Goal: Task Accomplishment & Management: Complete application form

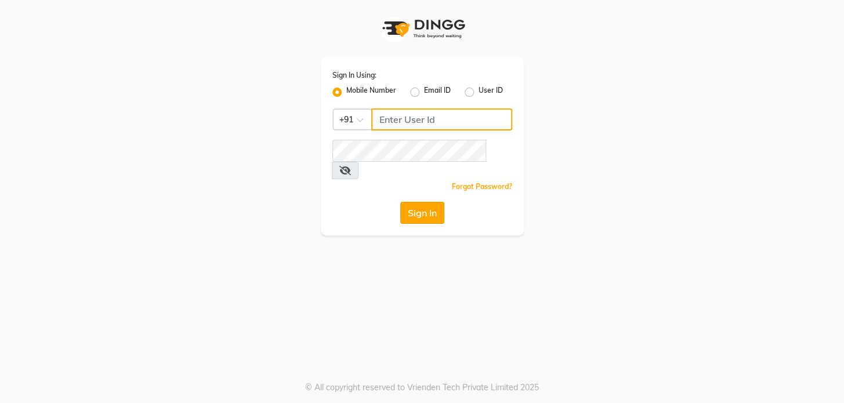
type input "9009555050"
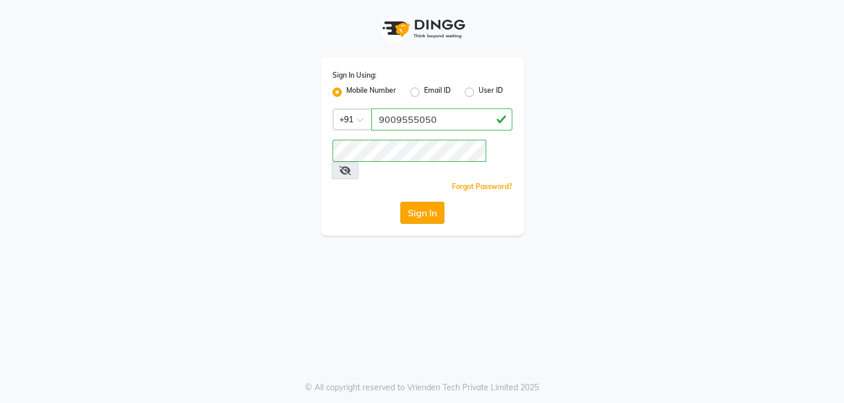
click at [426, 202] on button "Sign In" at bounding box center [422, 213] width 44 height 22
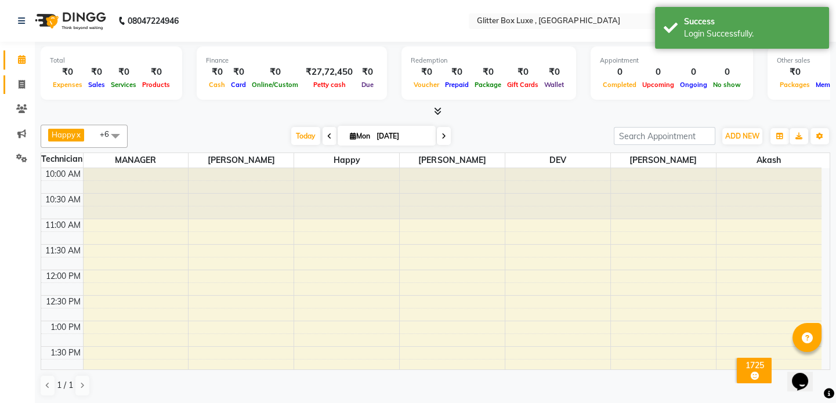
click at [24, 81] on icon at bounding box center [22, 84] width 6 height 9
select select "service"
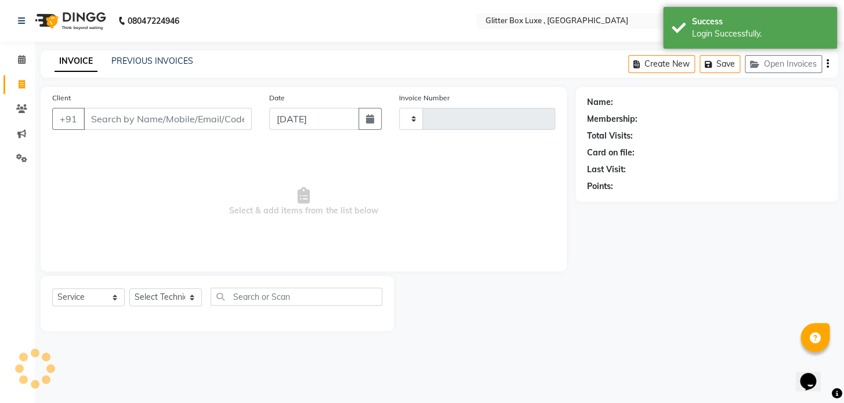
type input "1433"
select select "5772"
click at [133, 58] on link "PREVIOUS INVOICES" at bounding box center [152, 61] width 82 height 10
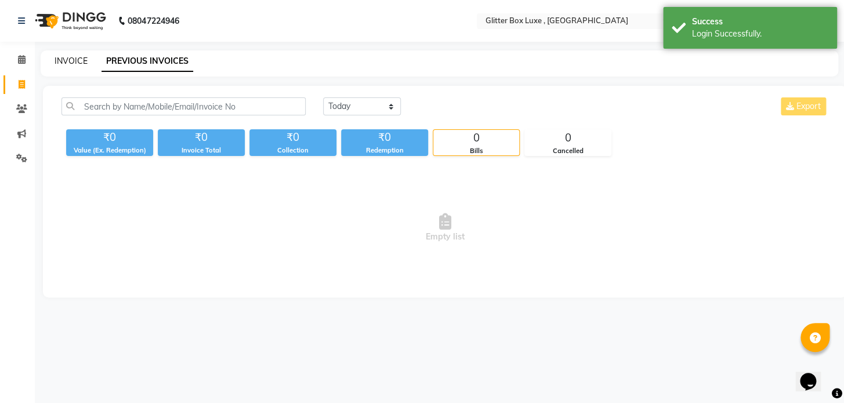
click at [66, 60] on link "INVOICE" at bounding box center [71, 61] width 33 height 10
select select "service"
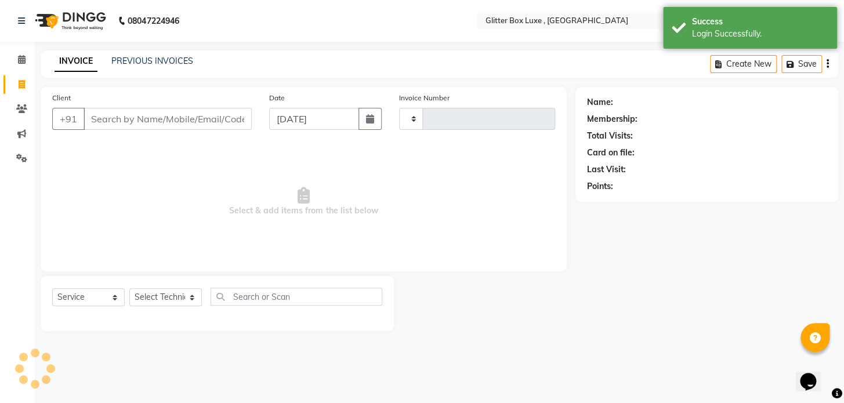
type input "1433"
select select "5772"
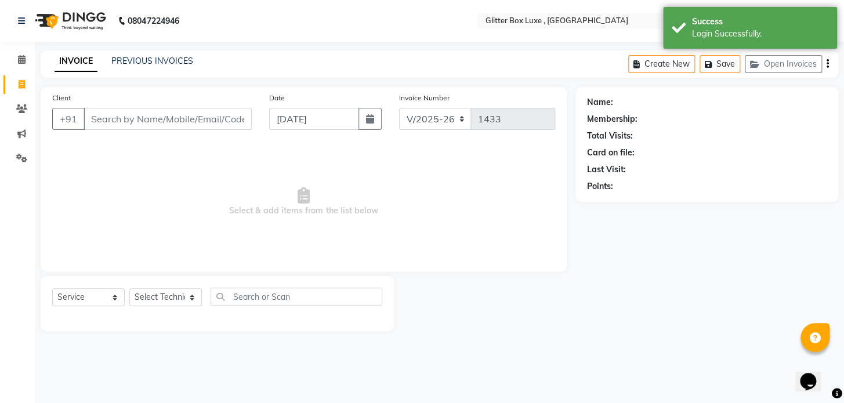
click at [116, 116] on input "Client" at bounding box center [168, 119] width 168 height 22
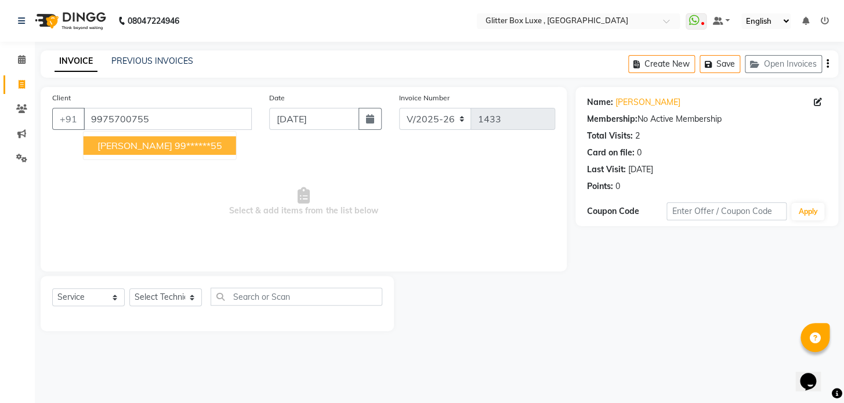
click at [159, 153] on button "[PERSON_NAME] 99******55" at bounding box center [160, 145] width 153 height 19
type input "99******55"
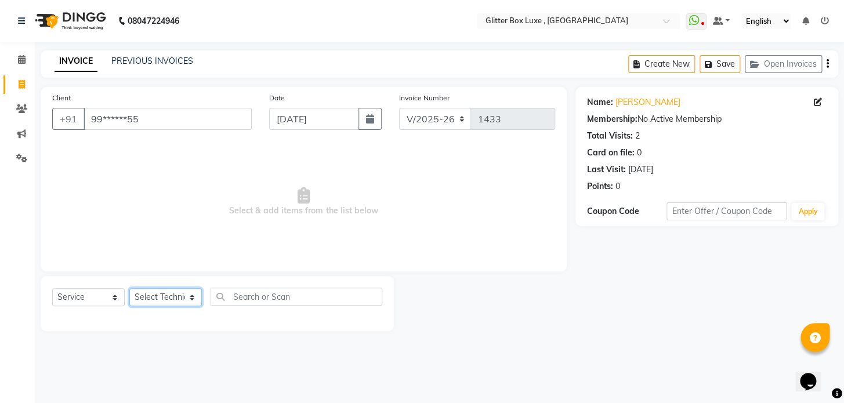
click at [172, 298] on select "Select Technician akash DEV Happy [PERSON_NAME] MANAGER [PERSON_NAME] owner [PE…" at bounding box center [165, 297] width 72 height 18
select select "77234"
click at [129, 288] on select "Select Technician akash DEV Happy [PERSON_NAME] MANAGER [PERSON_NAME] owner [PE…" at bounding box center [165, 297] width 72 height 18
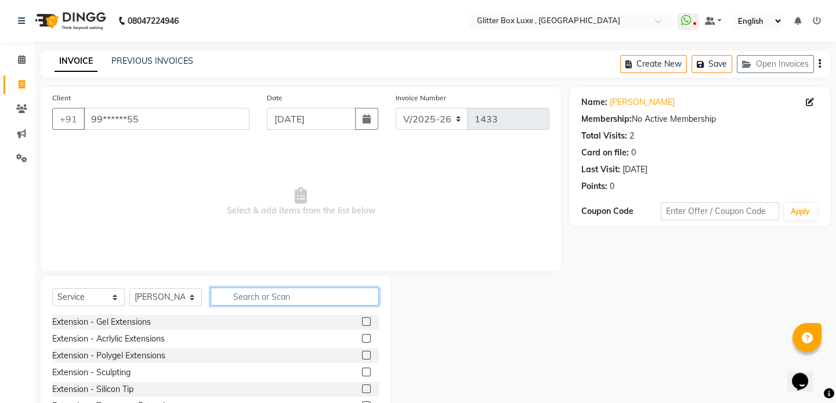
click at [244, 297] on input "text" at bounding box center [294, 297] width 168 height 18
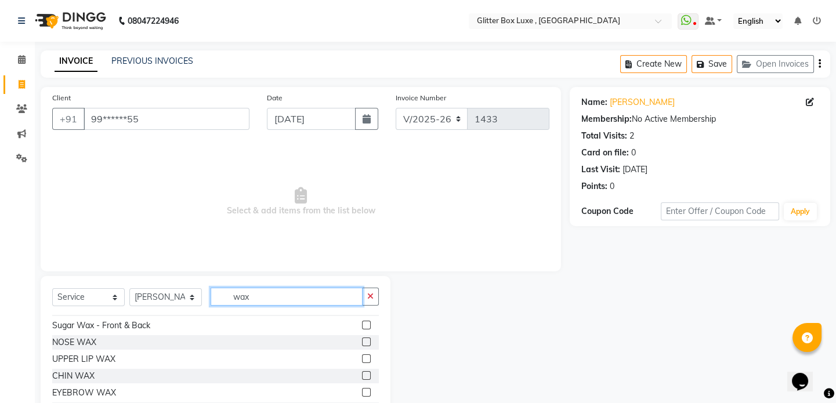
scroll to position [369, 0]
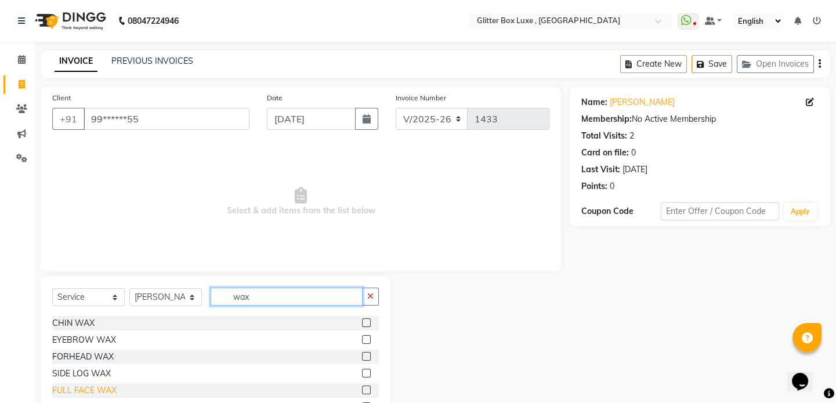
type input "wax"
click at [114, 386] on div "FULL FACE WAX" at bounding box center [84, 390] width 64 height 12
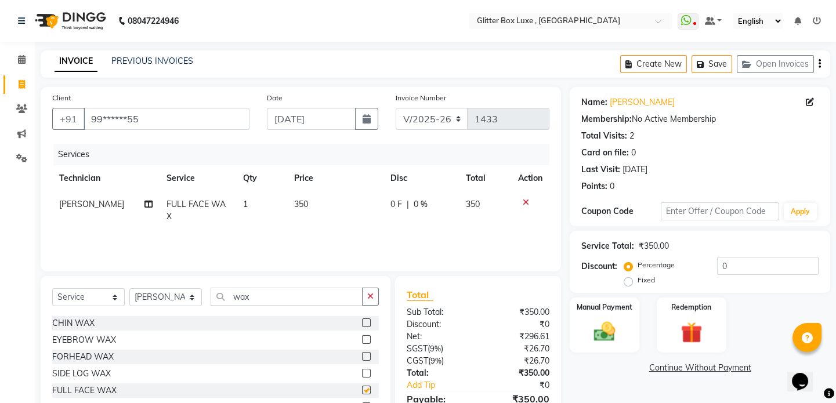
checkbox input "false"
click at [294, 204] on span "350" at bounding box center [301, 204] width 14 height 10
select select "77234"
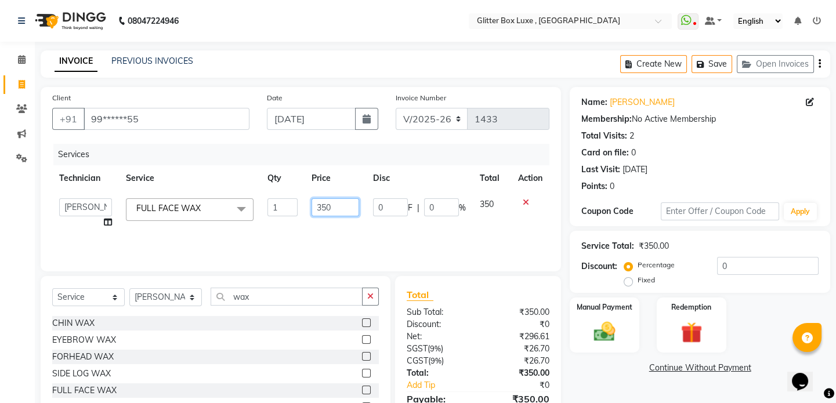
click at [342, 204] on input "350" at bounding box center [335, 207] width 48 height 18
type input "3"
type input "500"
click at [359, 232] on div "Services Technician Service Qty Price Disc Total Action akash DEV Happy [PERSON…" at bounding box center [300, 202] width 497 height 116
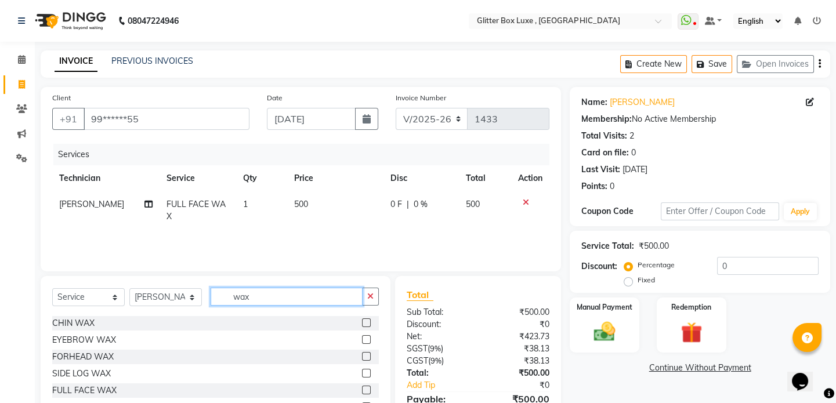
click at [263, 301] on input "wax" at bounding box center [286, 297] width 152 height 18
type input "w"
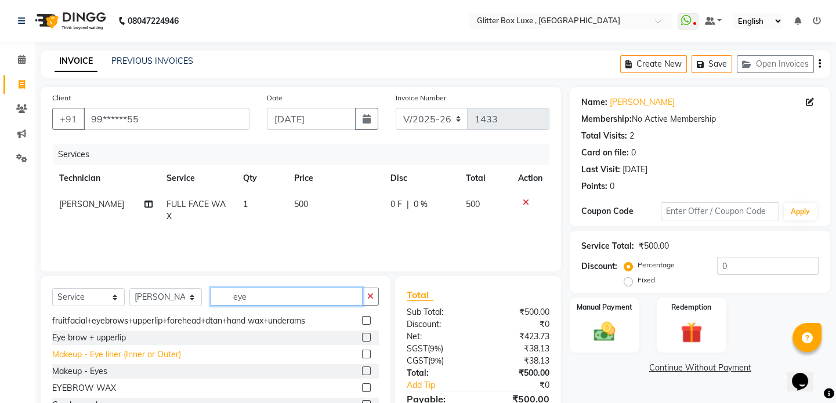
scroll to position [0, 0]
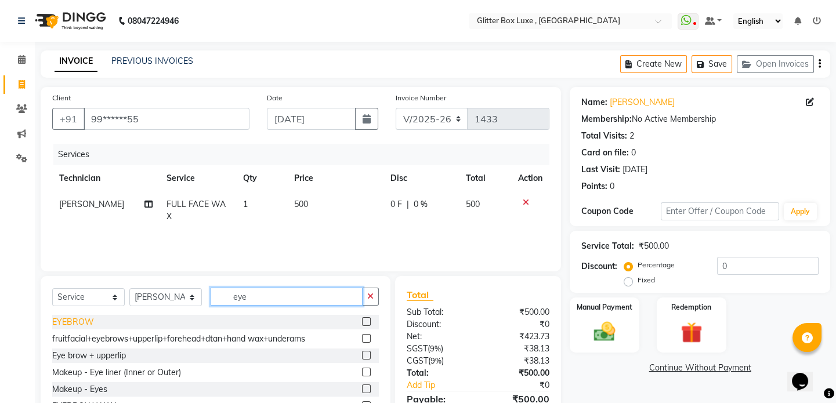
type input "eye"
click at [89, 318] on div "EYEBROW" at bounding box center [73, 322] width 42 height 12
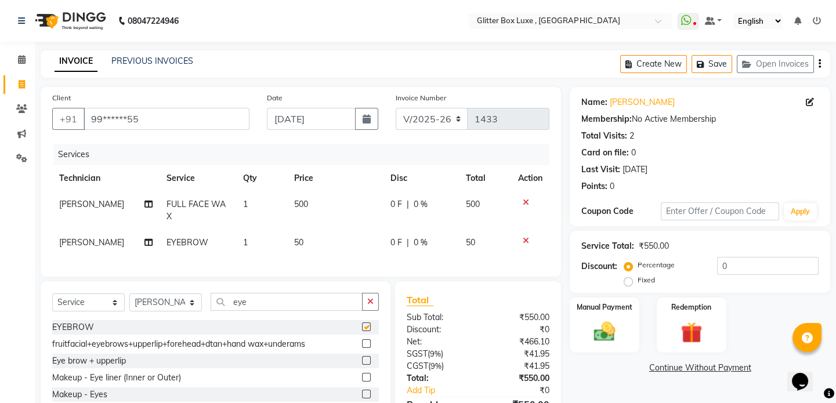
checkbox input "false"
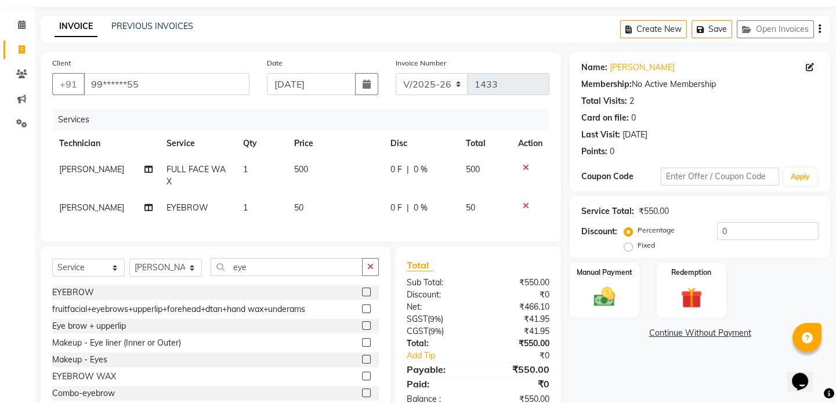
scroll to position [74, 0]
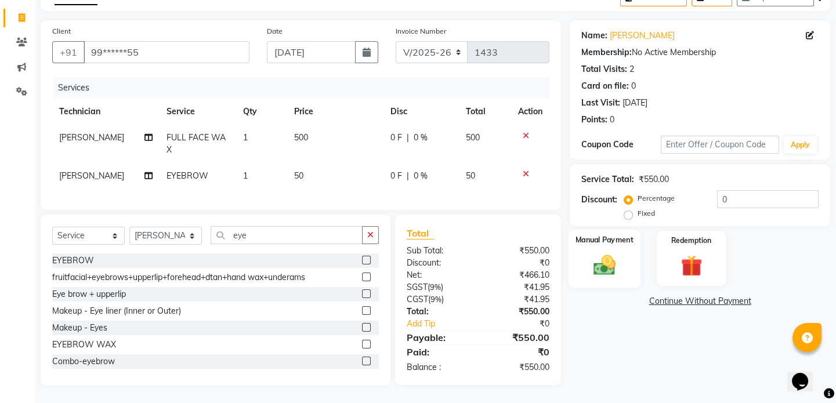
click at [607, 254] on img at bounding box center [604, 265] width 36 height 26
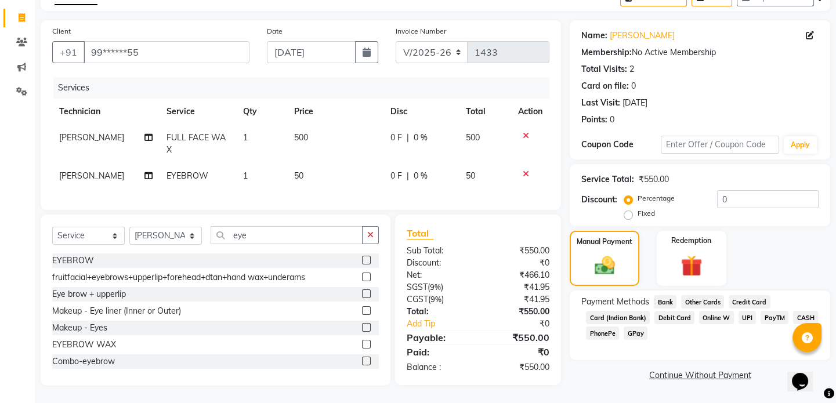
click at [799, 311] on span "CASH" at bounding box center [805, 317] width 25 height 13
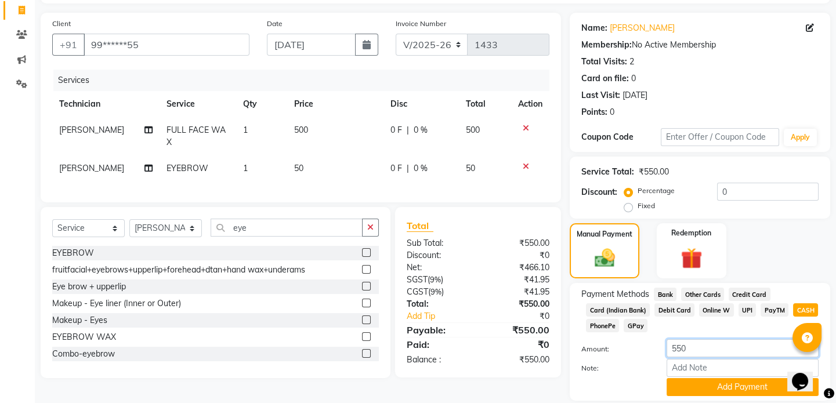
click at [714, 343] on input "550" at bounding box center [742, 348] width 152 height 18
type input "500"
click at [711, 383] on button "Add Payment" at bounding box center [742, 387] width 152 height 18
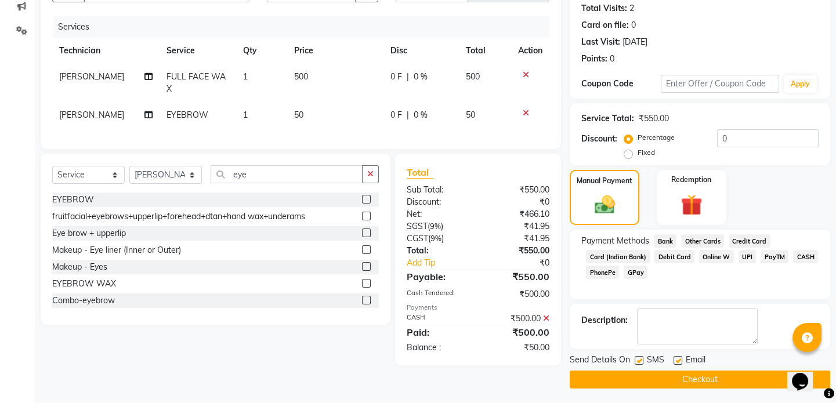
scroll to position [129, 0]
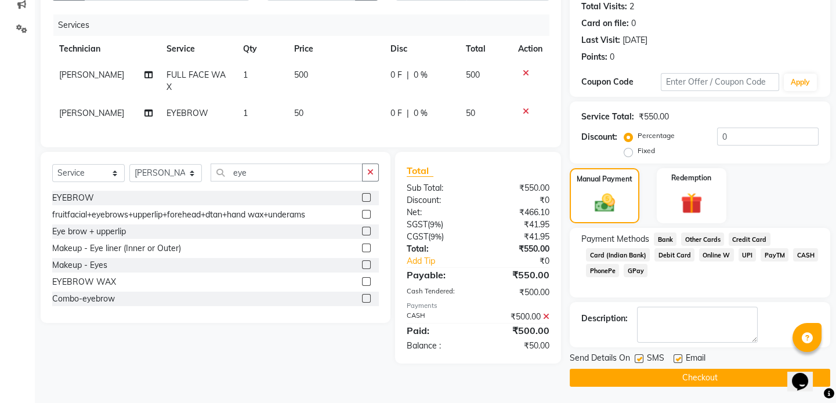
click at [742, 252] on span "UPI" at bounding box center [747, 254] width 18 height 13
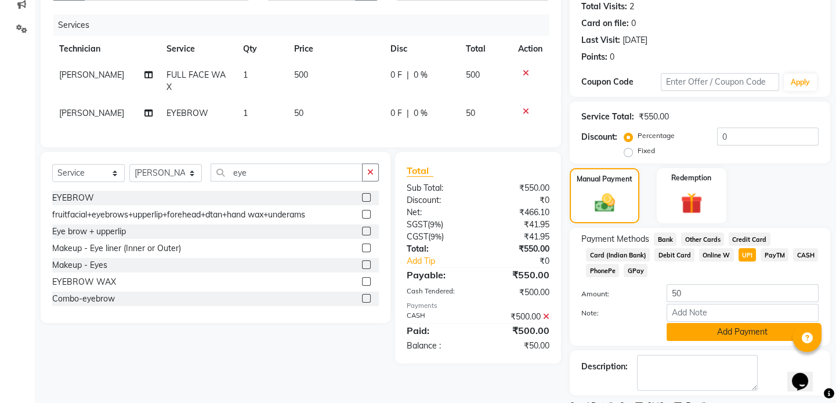
click at [716, 329] on button "Add Payment" at bounding box center [742, 332] width 152 height 18
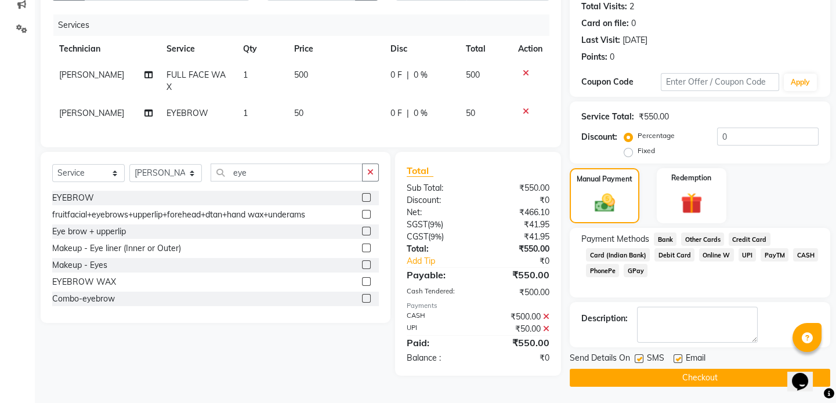
click at [699, 378] on button "Checkout" at bounding box center [699, 378] width 260 height 18
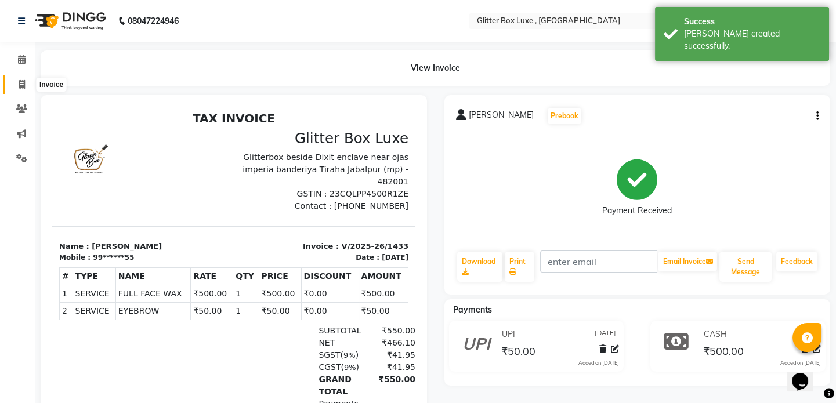
click at [19, 84] on icon at bounding box center [22, 84] width 6 height 9
select select "5772"
select select "service"
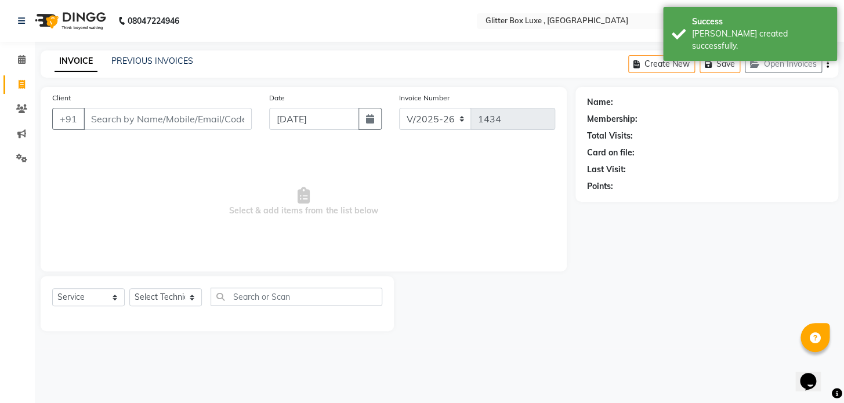
click at [151, 119] on input "Client" at bounding box center [168, 119] width 168 height 22
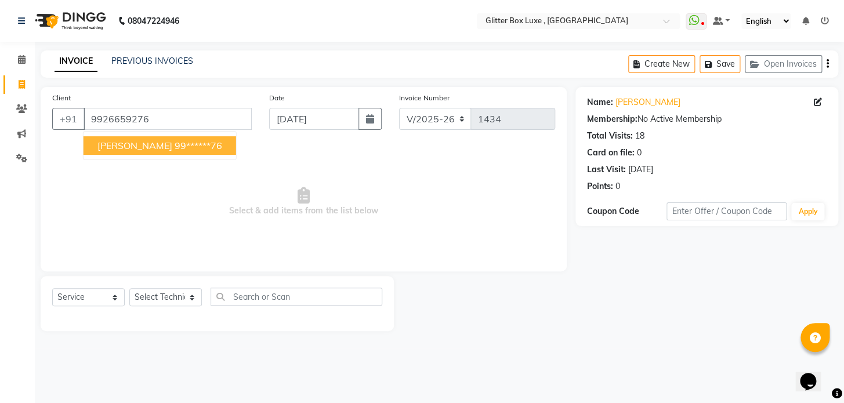
click at [186, 151] on button "[PERSON_NAME] 99******76" at bounding box center [160, 145] width 153 height 19
type input "99******76"
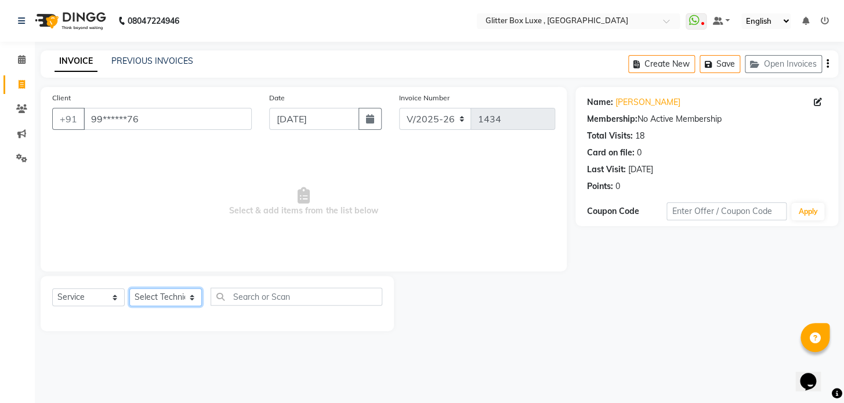
click at [162, 295] on select "Select Technician akash DEV Happy [PERSON_NAME] MANAGER [PERSON_NAME] owner [PE…" at bounding box center [165, 297] width 72 height 18
select select "82948"
click at [129, 288] on select "Select Technician akash DEV Happy [PERSON_NAME] MANAGER [PERSON_NAME] owner [PE…" at bounding box center [165, 297] width 72 height 18
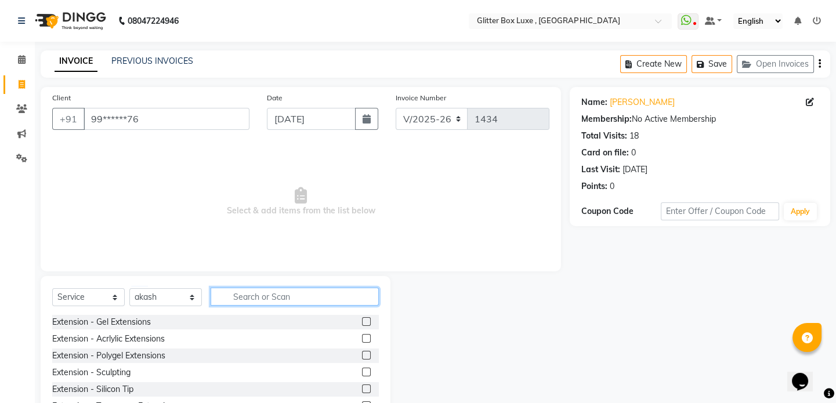
click at [297, 295] on input "text" at bounding box center [294, 297] width 168 height 18
click at [270, 296] on input "text" at bounding box center [294, 297] width 168 height 18
click at [246, 297] on input "text" at bounding box center [294, 297] width 168 height 18
click at [238, 294] on input "text" at bounding box center [294, 297] width 168 height 18
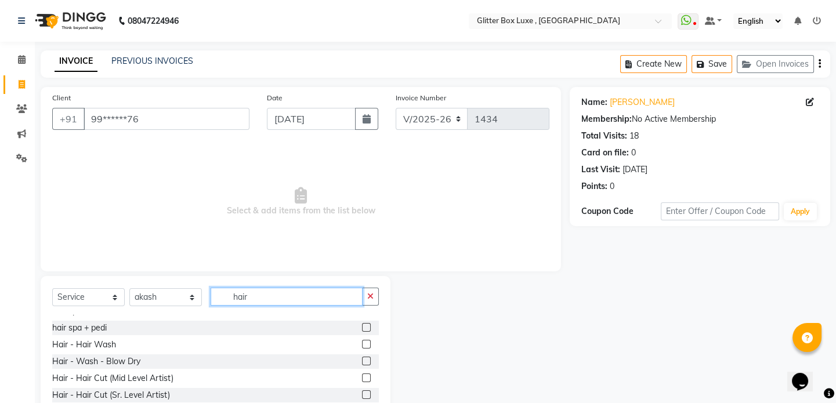
scroll to position [52, 0]
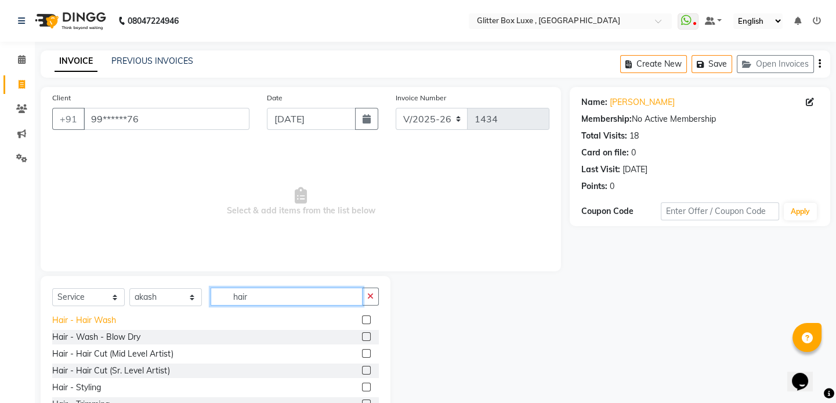
type input "hair"
click at [100, 322] on div "Hair - Hair Wash" at bounding box center [84, 320] width 64 height 12
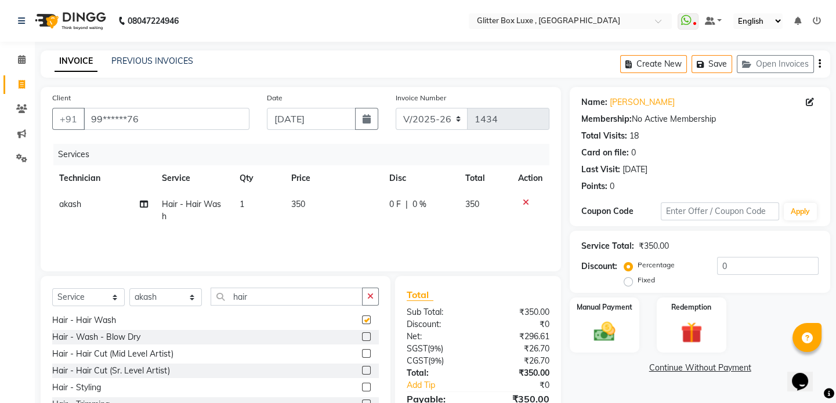
checkbox input "false"
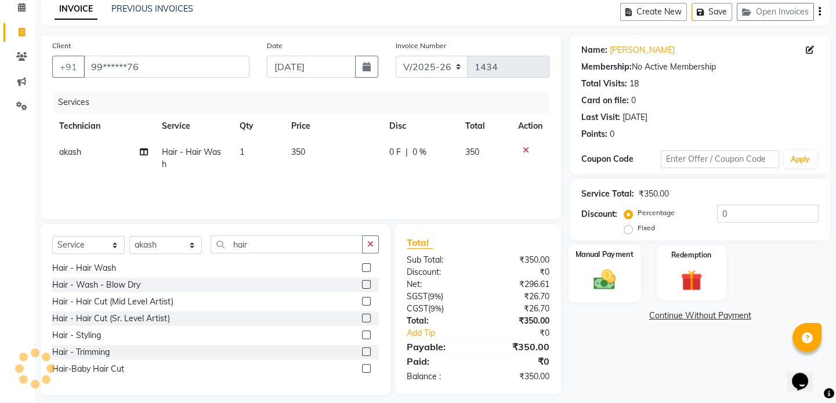
click at [603, 283] on img at bounding box center [604, 280] width 36 height 26
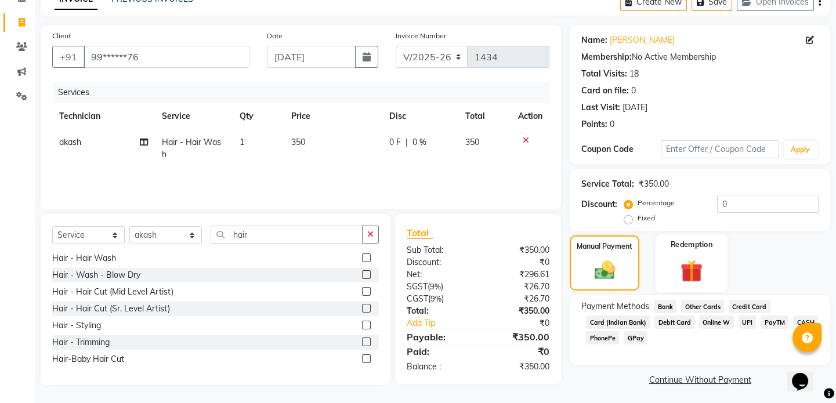
scroll to position [64, 0]
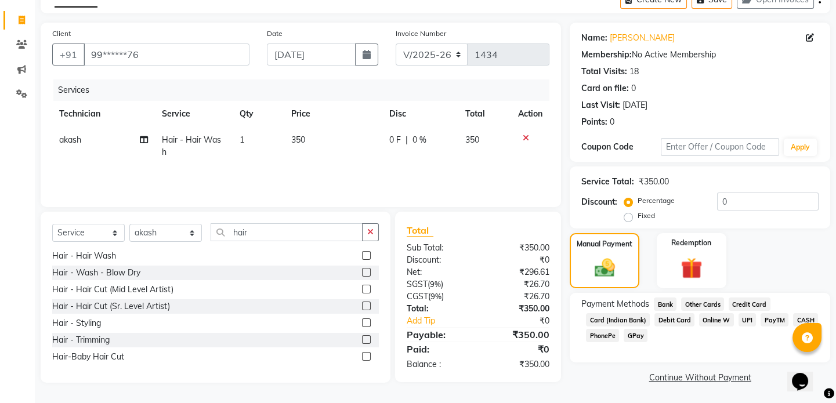
click at [742, 319] on span "UPI" at bounding box center [747, 319] width 18 height 13
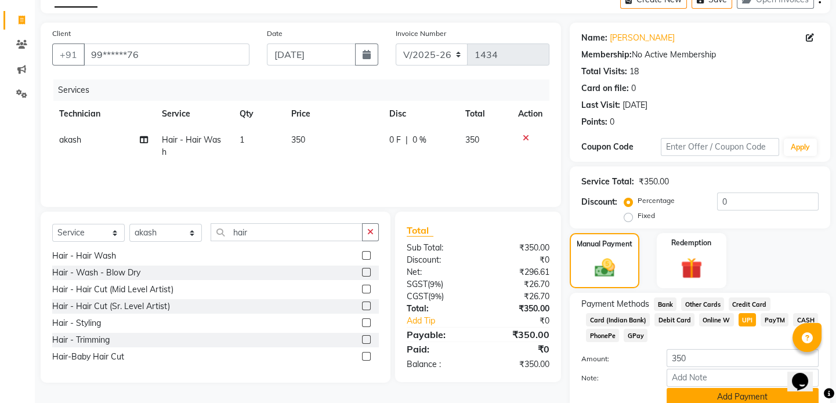
click at [722, 391] on button "Add Payment" at bounding box center [742, 397] width 152 height 18
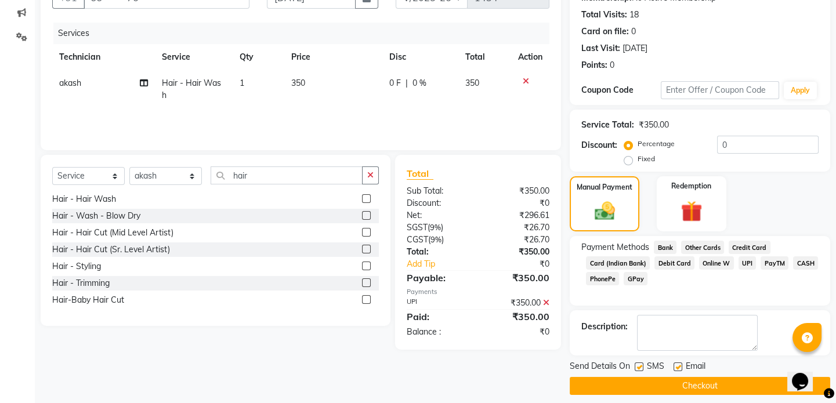
scroll to position [129, 0]
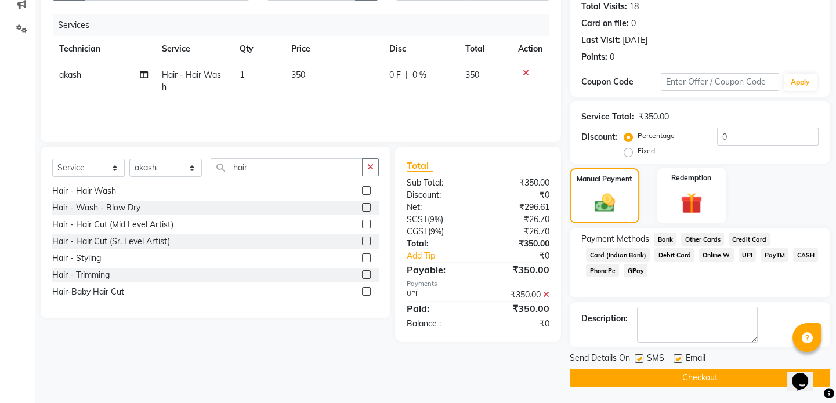
click at [717, 377] on button "Checkout" at bounding box center [699, 378] width 260 height 18
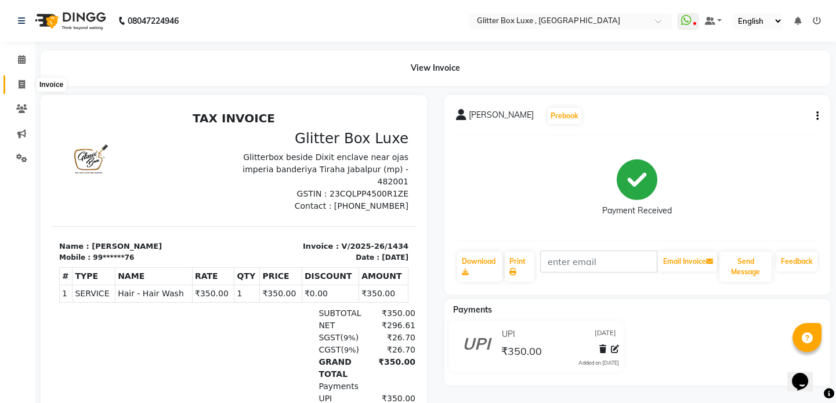
click at [23, 82] on icon at bounding box center [22, 84] width 6 height 9
select select "5772"
select select "service"
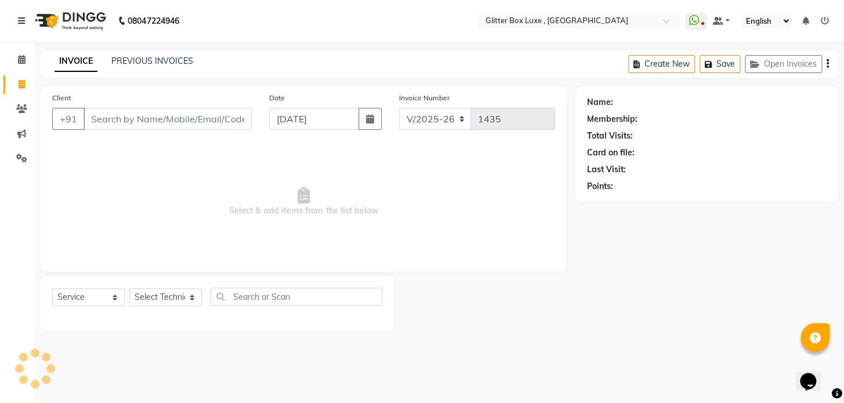
click at [174, 118] on input "Client" at bounding box center [168, 119] width 168 height 22
type input "9399517988"
click at [241, 119] on span "Add Client" at bounding box center [222, 119] width 46 height 12
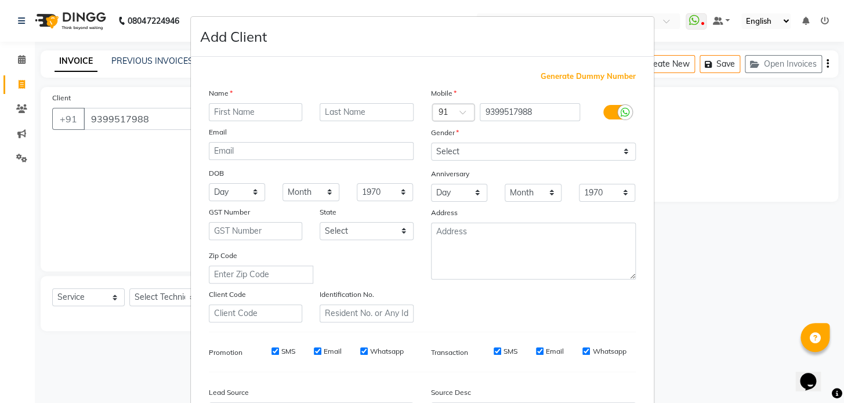
click at [266, 106] on input "text" at bounding box center [256, 112] width 94 height 18
click at [286, 109] on input "text" at bounding box center [256, 112] width 94 height 18
type input "[PERSON_NAME]"
click at [475, 154] on select "Select [DEMOGRAPHIC_DATA] [DEMOGRAPHIC_DATA] Other Prefer Not To Say" at bounding box center [533, 152] width 205 height 18
click at [431, 143] on select "Select [DEMOGRAPHIC_DATA] [DEMOGRAPHIC_DATA] Other Prefer Not To Say" at bounding box center [533, 152] width 205 height 18
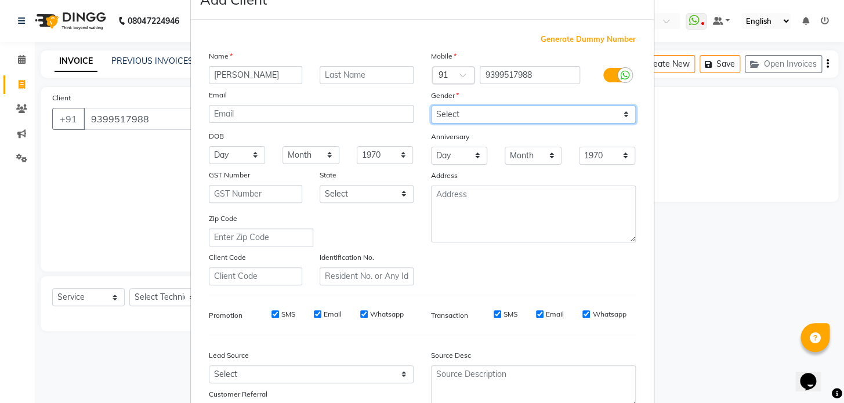
scroll to position [105, 0]
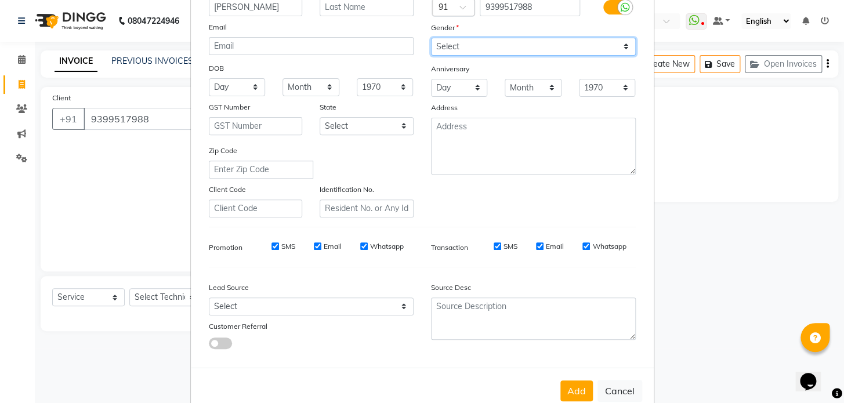
click at [475, 46] on select "Select [DEMOGRAPHIC_DATA] [DEMOGRAPHIC_DATA] Other Prefer Not To Say" at bounding box center [533, 47] width 205 height 18
select select "[DEMOGRAPHIC_DATA]"
click at [431, 38] on select "Select [DEMOGRAPHIC_DATA] [DEMOGRAPHIC_DATA] Other Prefer Not To Say" at bounding box center [533, 47] width 205 height 18
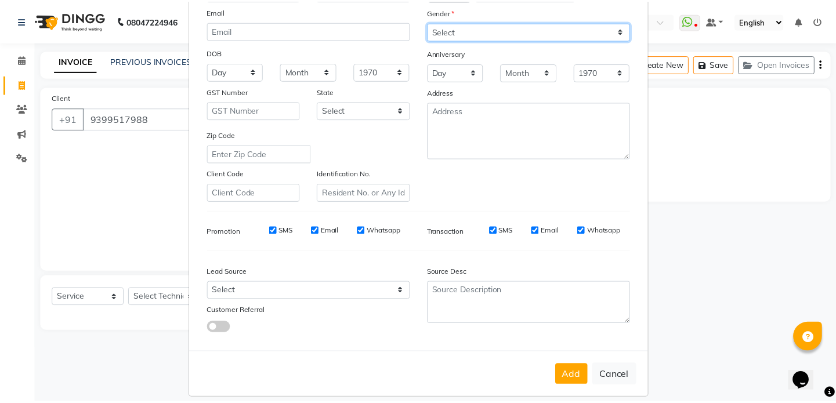
scroll to position [135, 0]
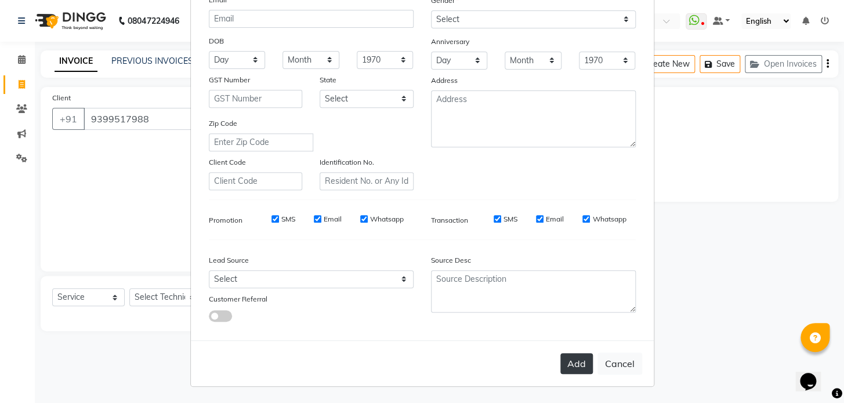
click at [579, 365] on button "Add" at bounding box center [576, 363] width 32 height 21
type input "93******88"
select select
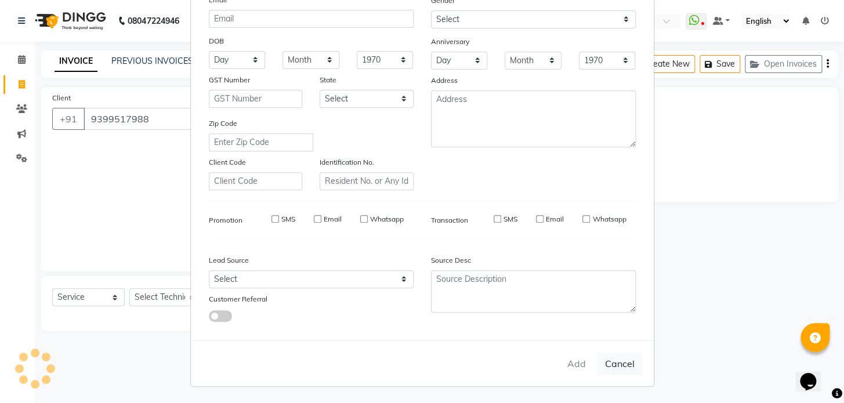
select select
checkbox input "false"
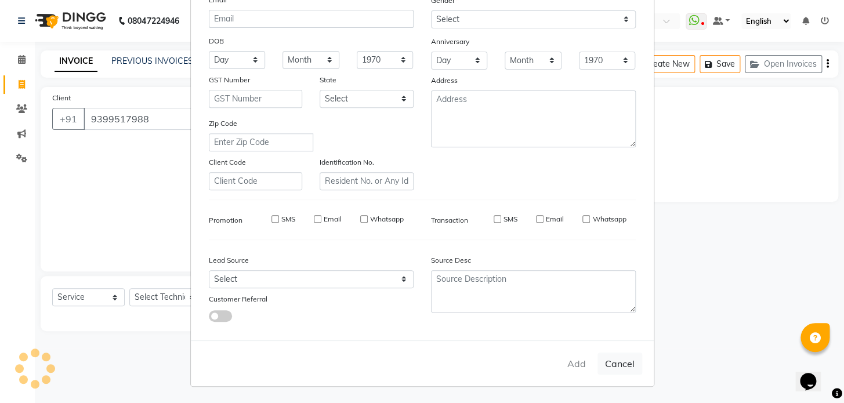
checkbox input "false"
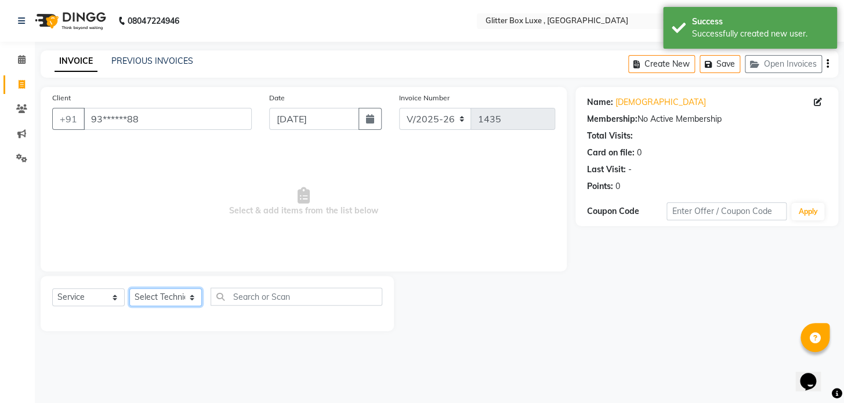
click at [174, 295] on select "Select Technician akash DEV Happy [PERSON_NAME] MANAGER [PERSON_NAME] owner [PE…" at bounding box center [165, 297] width 72 height 18
select select "53785"
click at [129, 288] on select "Select Technician akash DEV Happy [PERSON_NAME] MANAGER [PERSON_NAME] owner [PE…" at bounding box center [165, 297] width 72 height 18
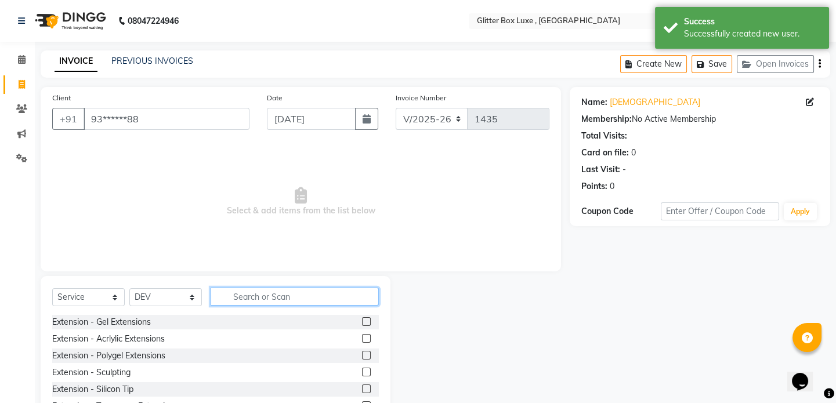
click at [252, 299] on input "text" at bounding box center [294, 297] width 168 height 18
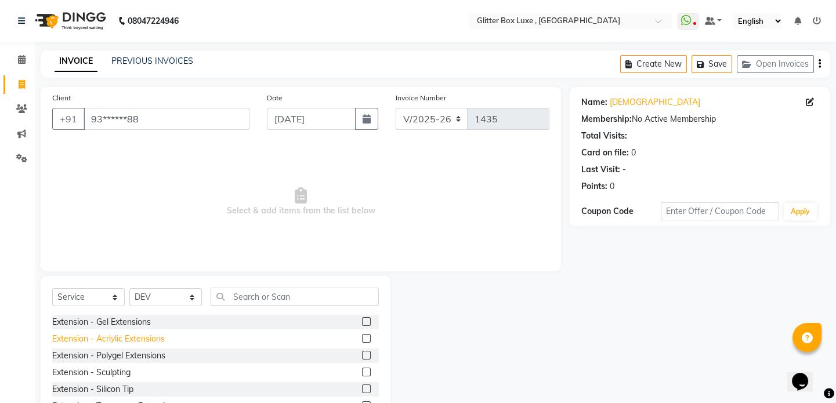
click at [122, 339] on div "Extension - Acrlylic Extensions" at bounding box center [108, 339] width 112 height 12
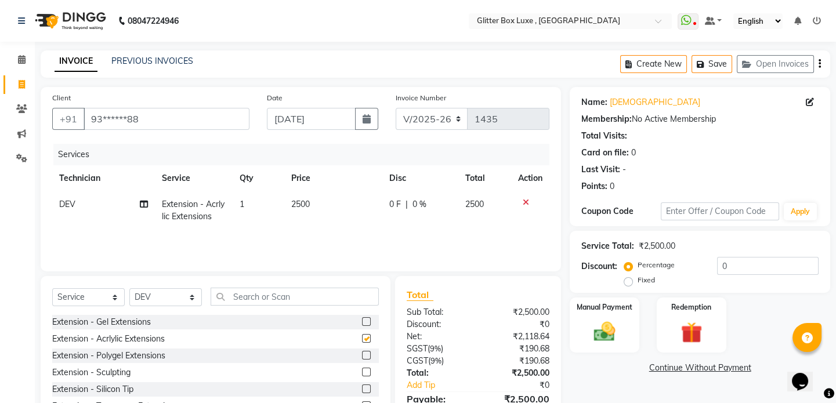
checkbox input "false"
click at [245, 296] on input "text" at bounding box center [294, 297] width 168 height 18
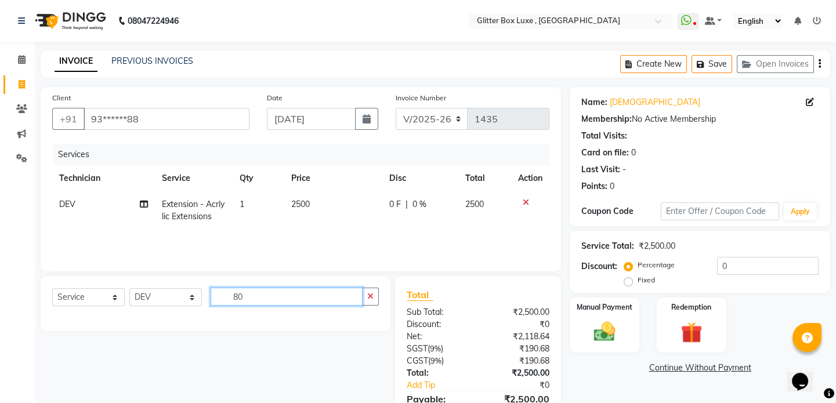
type input "8"
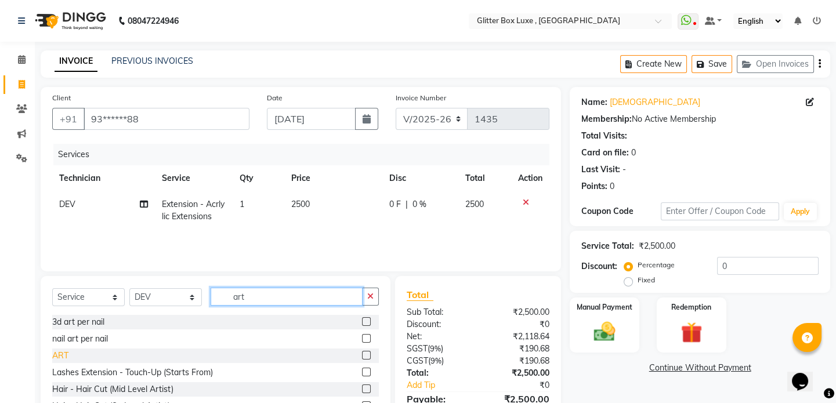
type input "art"
click at [59, 355] on div "ART" at bounding box center [60, 356] width 16 height 12
checkbox input "false"
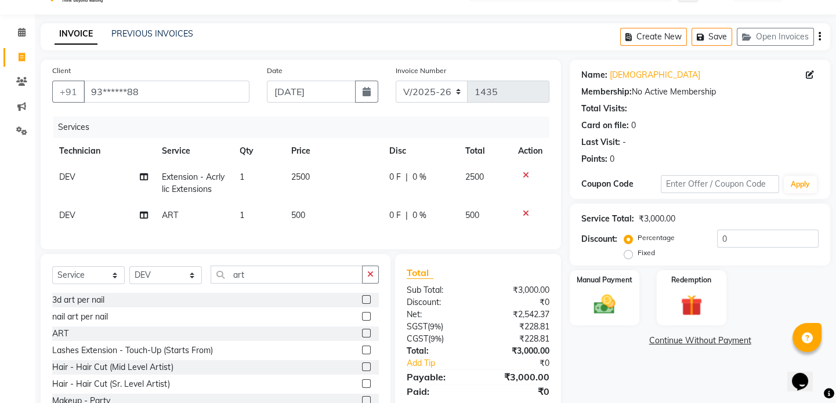
scroll to position [74, 0]
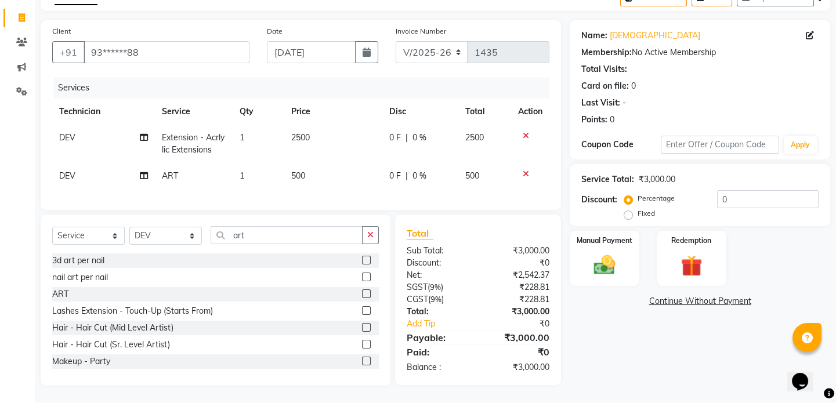
click at [302, 170] on span "500" at bounding box center [298, 175] width 14 height 10
select select "53785"
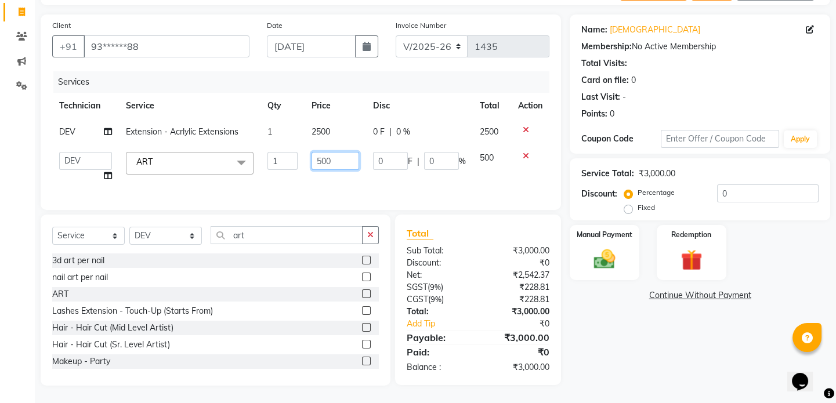
click at [340, 157] on input "500" at bounding box center [335, 161] width 48 height 18
type input "5"
type input "800"
click at [366, 185] on div "Services Technician Service Qty Price Disc Total Action DEV Extension - Acrlyli…" at bounding box center [300, 134] width 497 height 127
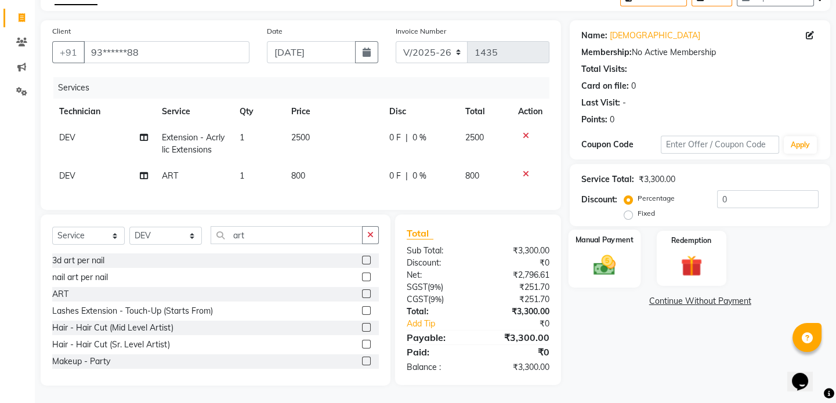
click at [604, 252] on img at bounding box center [604, 265] width 36 height 26
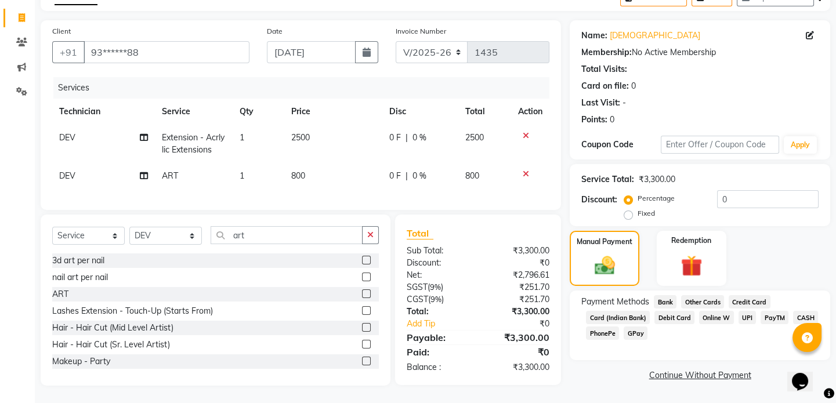
click at [742, 311] on span "UPI" at bounding box center [747, 317] width 18 height 13
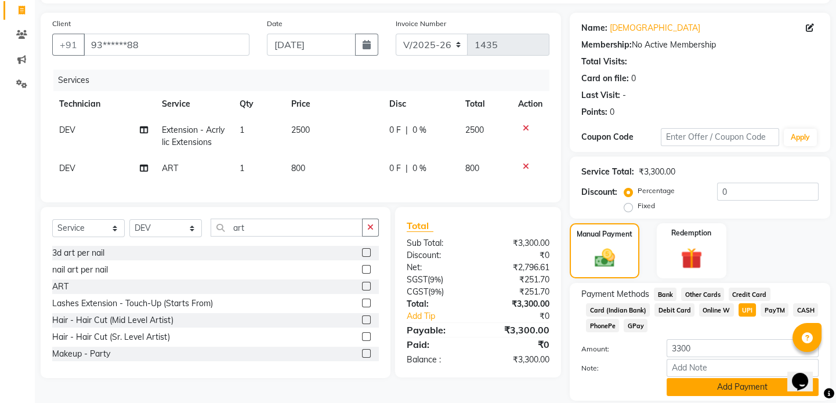
click at [726, 385] on button "Add Payment" at bounding box center [742, 387] width 152 height 18
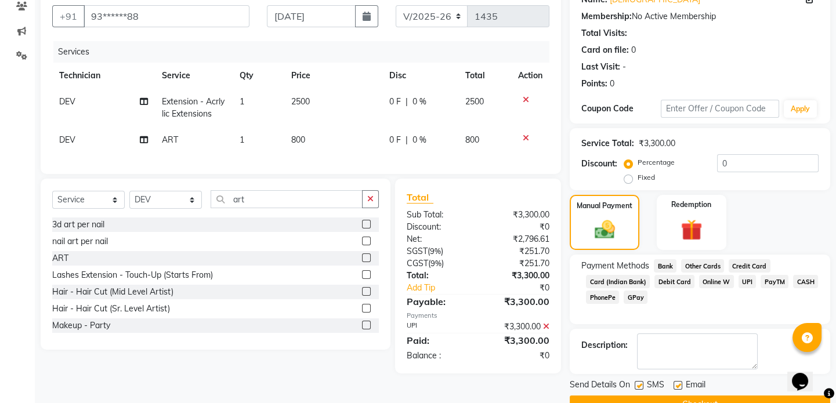
scroll to position [129, 0]
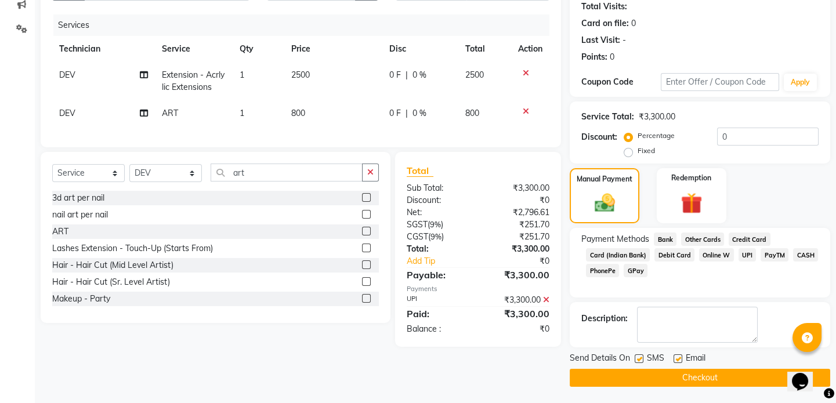
click at [707, 372] on button "Checkout" at bounding box center [699, 378] width 260 height 18
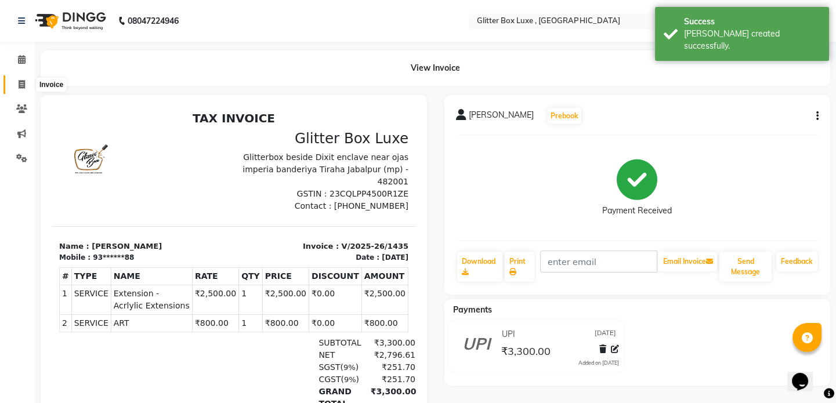
click at [21, 85] on icon at bounding box center [22, 84] width 6 height 9
select select "5772"
select select "service"
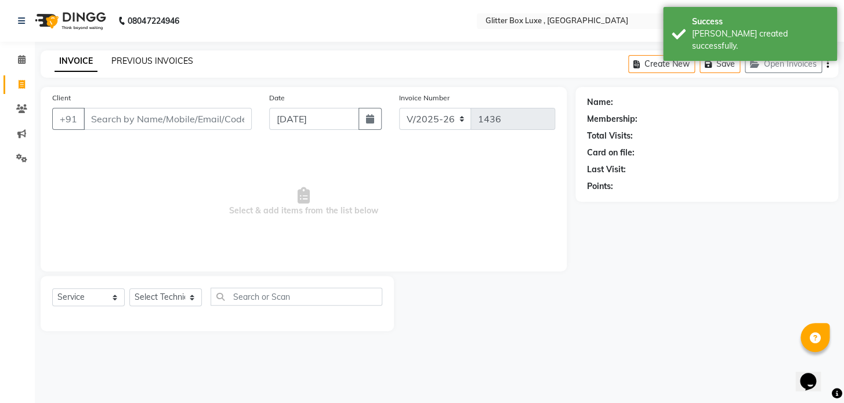
click at [155, 62] on link "PREVIOUS INVOICES" at bounding box center [152, 61] width 82 height 10
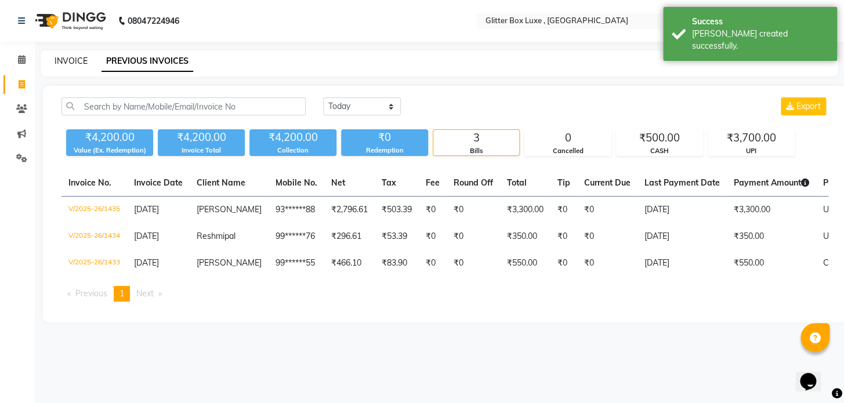
click at [69, 59] on link "INVOICE" at bounding box center [71, 61] width 33 height 10
select select "service"
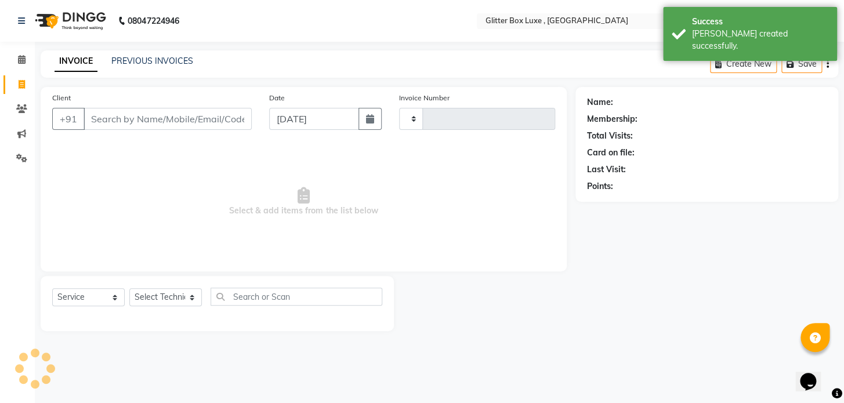
type input "1436"
select select "5772"
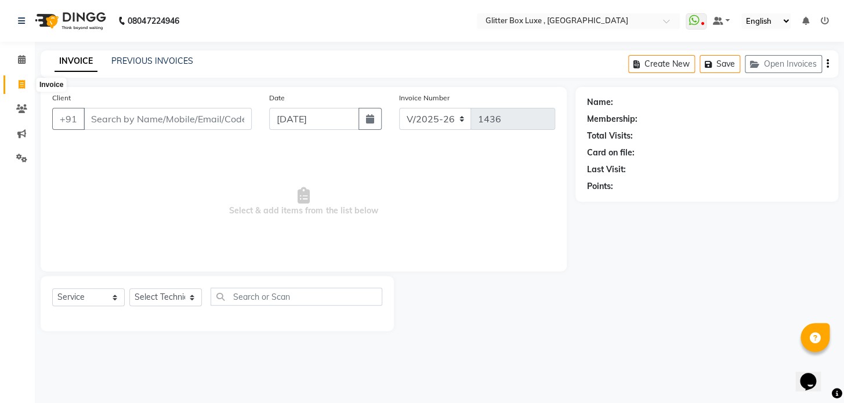
click at [22, 85] on icon at bounding box center [22, 84] width 6 height 9
select select "5772"
select select "service"
click at [127, 63] on link "PREVIOUS INVOICES" at bounding box center [152, 61] width 82 height 10
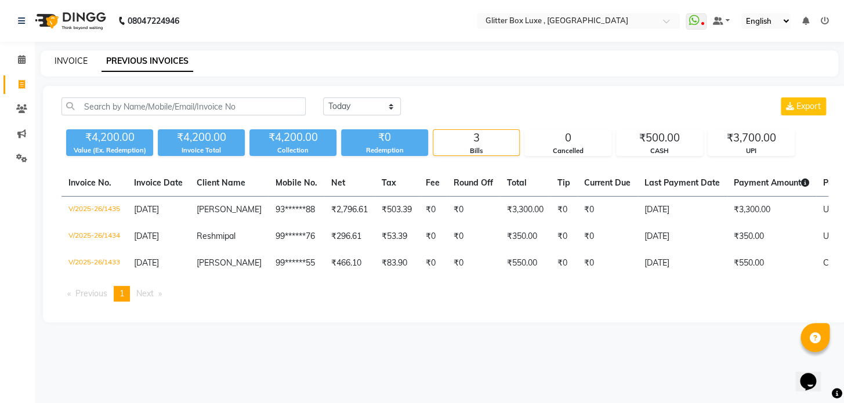
click at [70, 59] on link "INVOICE" at bounding box center [71, 61] width 33 height 10
select select "service"
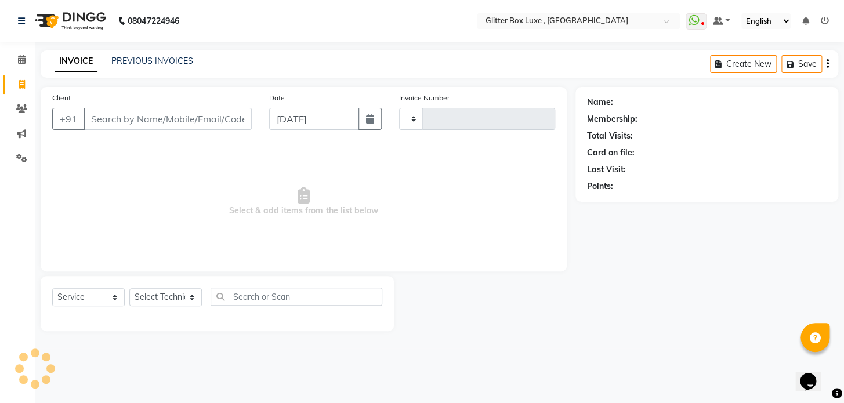
type input "1436"
select select "5772"
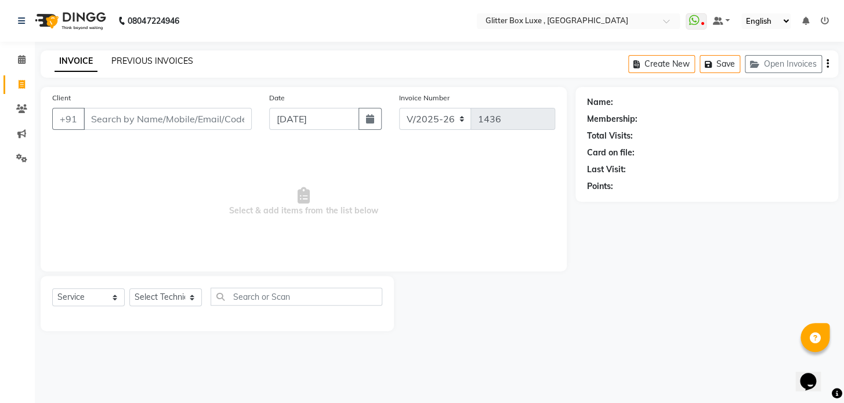
click at [142, 59] on link "PREVIOUS INVOICES" at bounding box center [152, 61] width 82 height 10
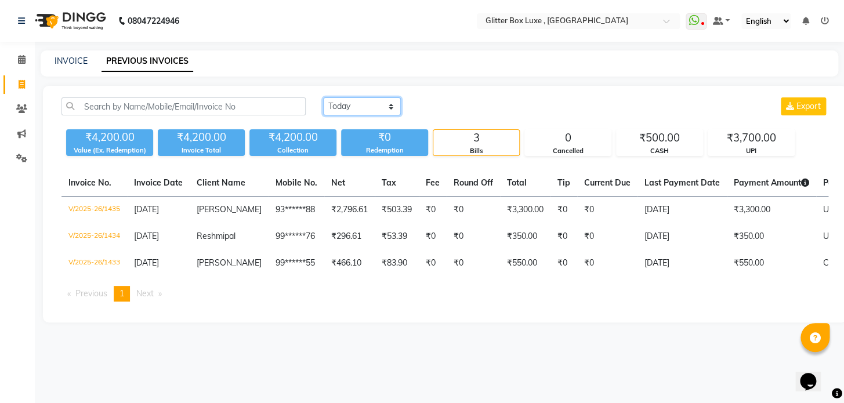
click at [349, 106] on select "[DATE] [DATE] Custom Range" at bounding box center [362, 106] width 78 height 18
select select "range"
click at [323, 97] on select "[DATE] [DATE] Custom Range" at bounding box center [362, 106] width 78 height 18
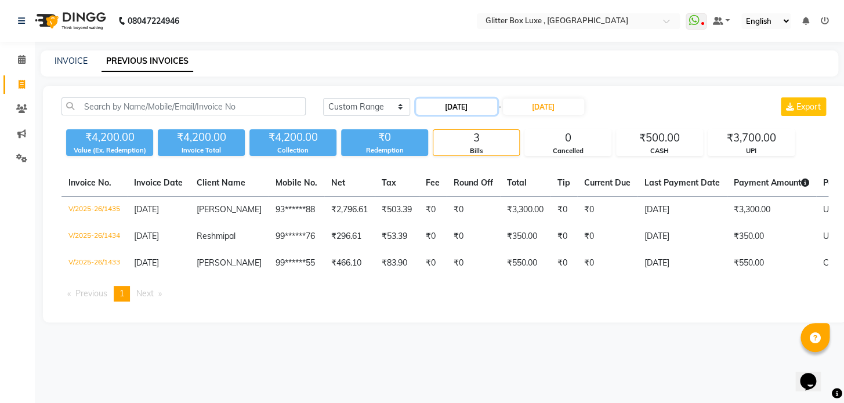
click at [464, 108] on input "[DATE]" at bounding box center [456, 107] width 81 height 16
select select "9"
select select "2025"
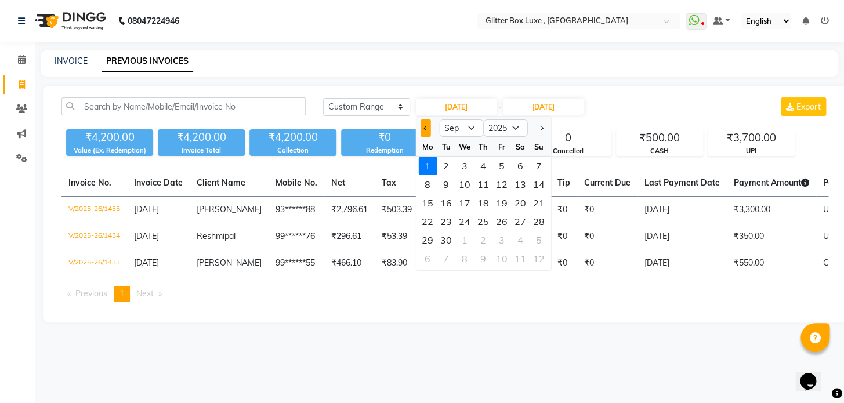
click at [423, 128] on span "Previous month" at bounding box center [425, 128] width 5 height 5
select select "8"
click at [69, 60] on link "INVOICE" at bounding box center [71, 61] width 33 height 10
select select "5772"
select select "service"
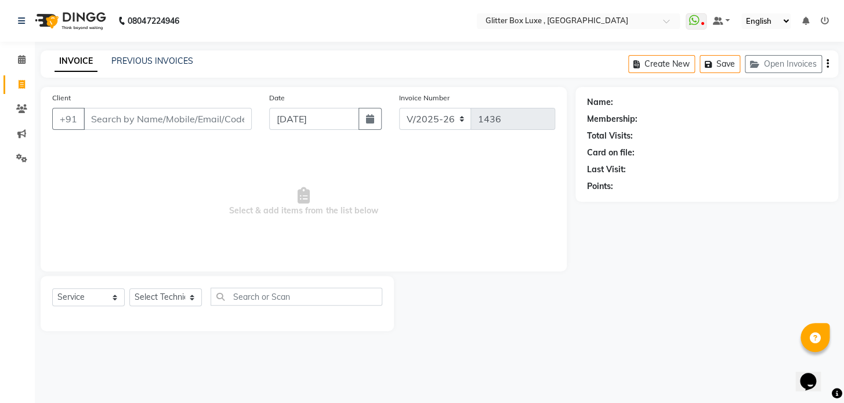
click at [491, 192] on span "Select & add items from the list below" at bounding box center [303, 202] width 503 height 116
click at [155, 59] on link "PREVIOUS INVOICES" at bounding box center [152, 61] width 82 height 10
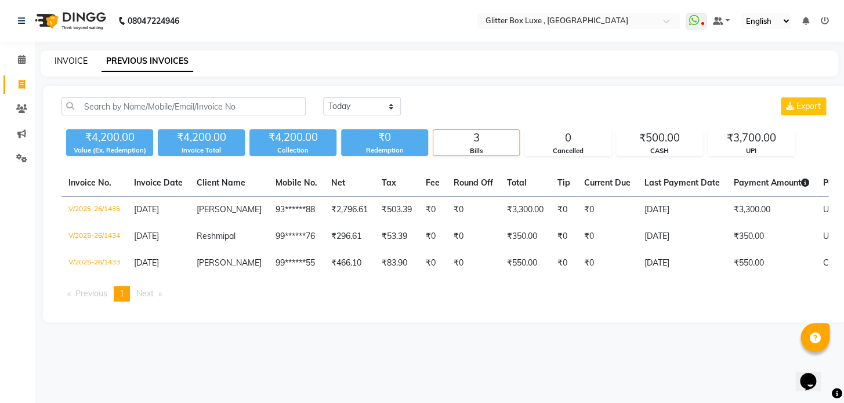
click at [75, 58] on link "INVOICE" at bounding box center [71, 61] width 33 height 10
select select "service"
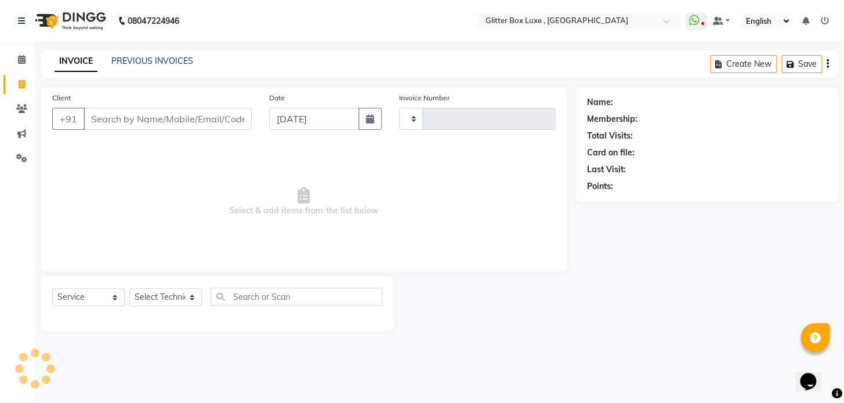
type input "1436"
select select "5772"
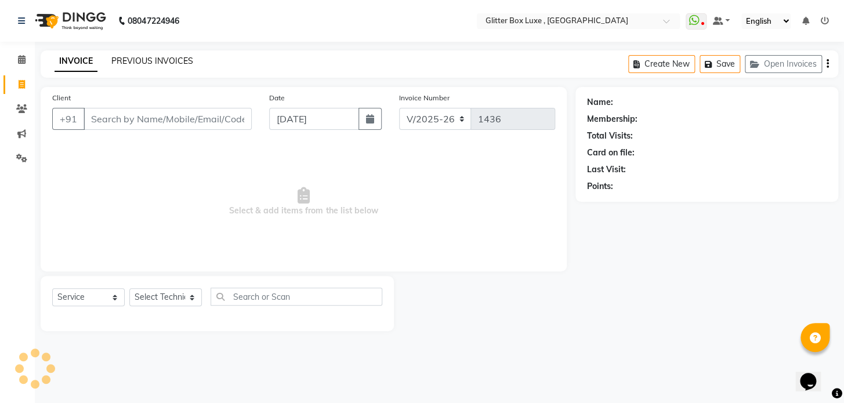
click at [126, 58] on link "PREVIOUS INVOICES" at bounding box center [152, 61] width 82 height 10
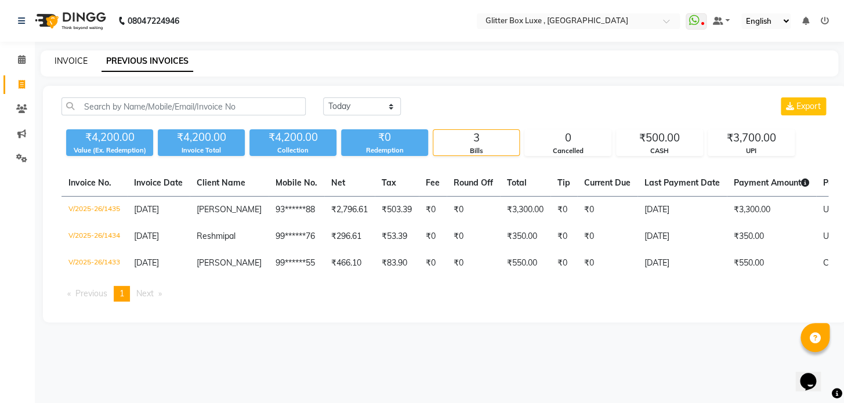
click at [70, 61] on link "INVOICE" at bounding box center [71, 61] width 33 height 10
select select "service"
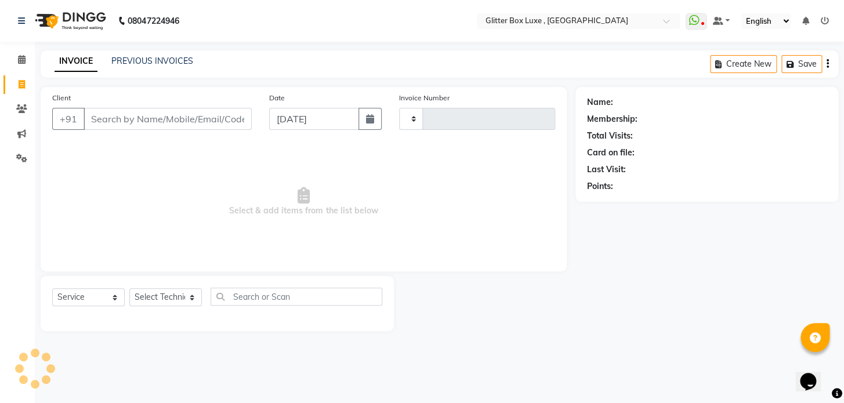
type input "1436"
select select "5772"
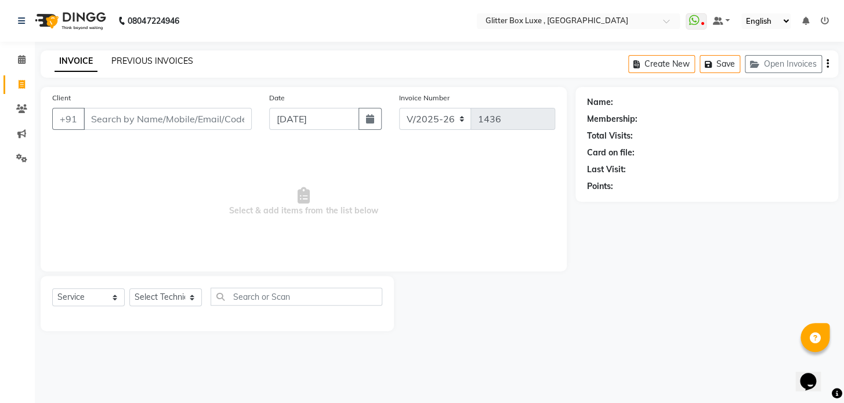
click at [159, 61] on link "PREVIOUS INVOICES" at bounding box center [152, 61] width 82 height 10
